Goal: Task Accomplishment & Management: Manage account settings

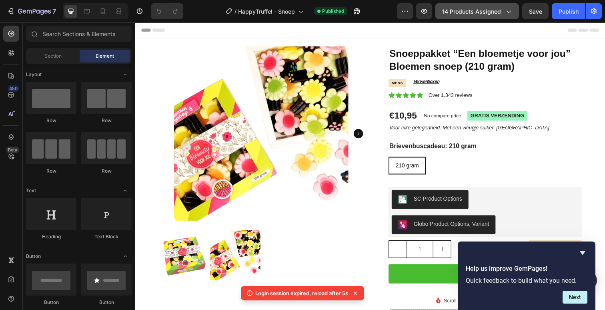
click at [454, 11] on span "14 products assigned" at bounding box center [471, 11] width 59 height 8
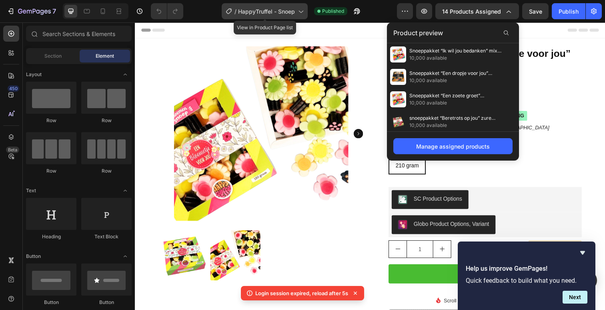
click at [288, 14] on span "HappyTruffel - Snoep" at bounding box center [266, 11] width 57 height 8
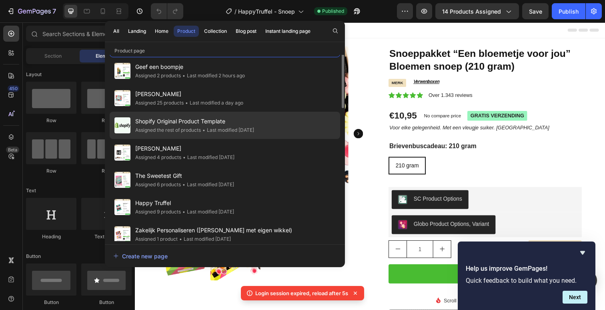
scroll to position [37, 0]
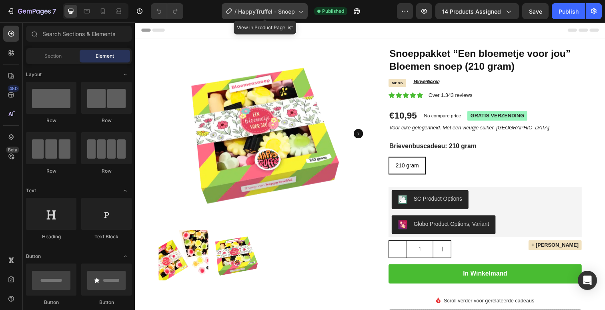
click at [271, 16] on div "/ HappyTruffel - Snoep" at bounding box center [265, 11] width 86 height 16
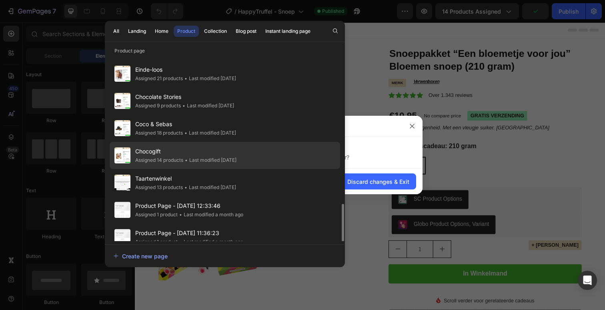
scroll to position [718, 0]
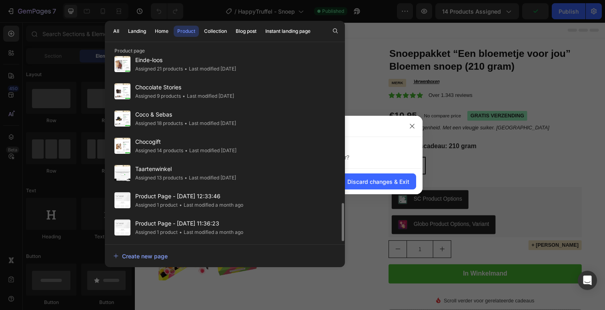
click at [382, 125] on div "Exit Editor?" at bounding box center [292, 126] width 219 height 21
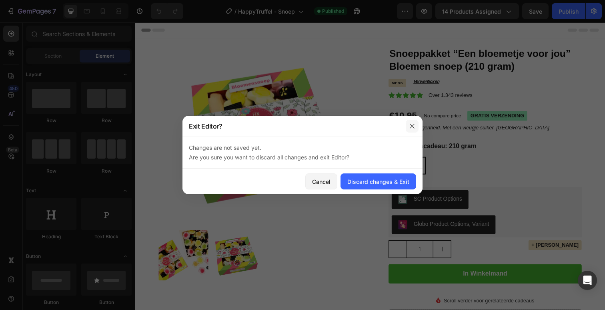
click at [412, 126] on icon "button" at bounding box center [412, 126] width 4 height 4
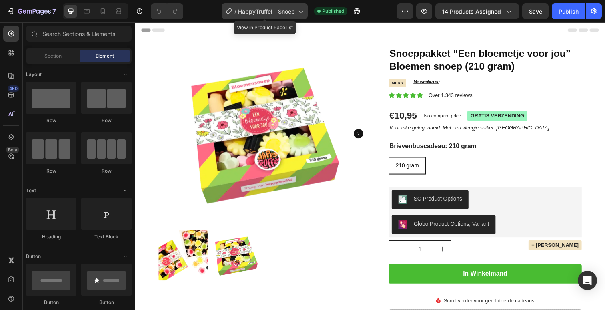
click at [280, 9] on span "HappyTruffel - Snoep" at bounding box center [266, 11] width 57 height 8
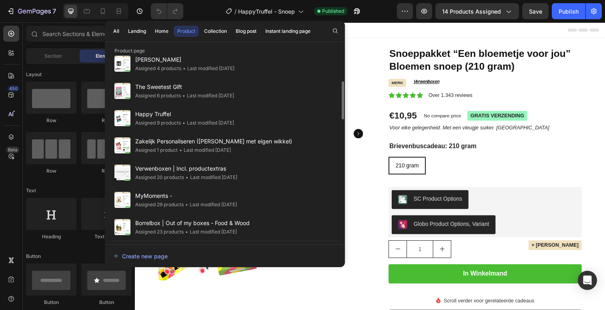
scroll to position [118, 0]
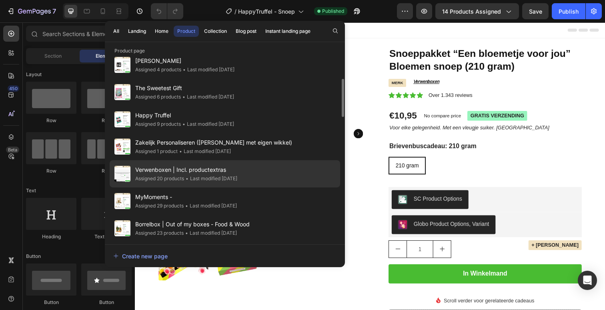
click at [214, 177] on div "• Last modified 20 days ago" at bounding box center [210, 179] width 53 height 8
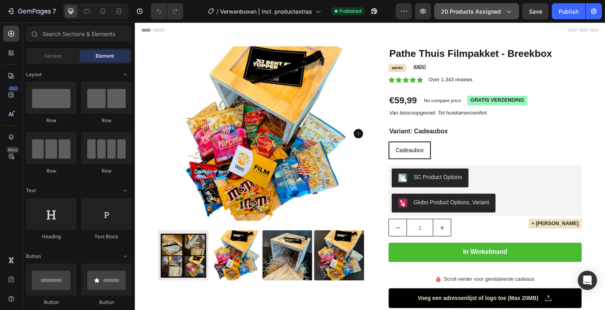
click at [466, 14] on span "20 products assigned" at bounding box center [471, 11] width 60 height 8
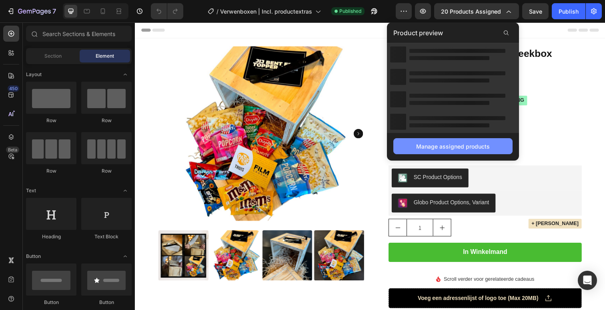
click at [446, 139] on button "Manage assigned products" at bounding box center [453, 146] width 119 height 16
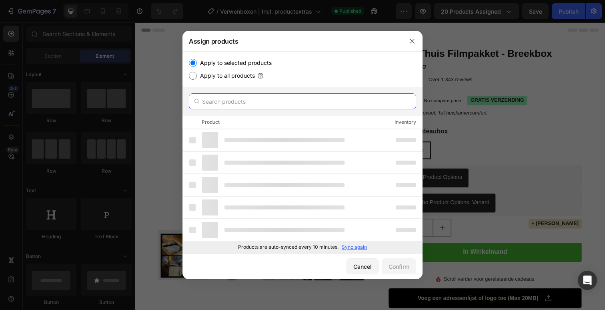
click at [302, 101] on input "text" at bounding box center [302, 101] width 227 height 16
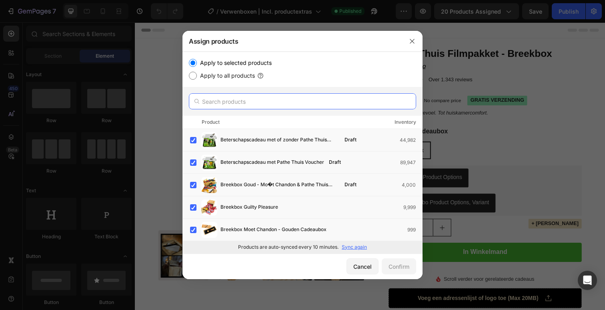
paste input "Pathe Thuis Filmpakket Samenstellen"
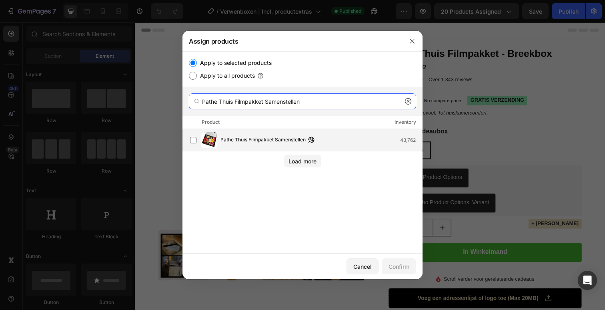
type input "Pathe Thuis Filmpakket Samenstellen"
click at [279, 147] on div "Pathe Thuis Filmpakket Samenstellen 43,762" at bounding box center [306, 140] width 232 height 16
click at [406, 265] on div "Confirm" at bounding box center [399, 266] width 21 height 8
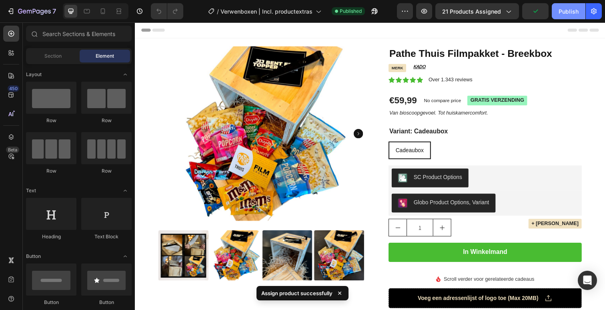
click at [563, 7] on div "Publish" at bounding box center [569, 11] width 20 height 8
